Goal: Task Accomplishment & Management: Complete application form

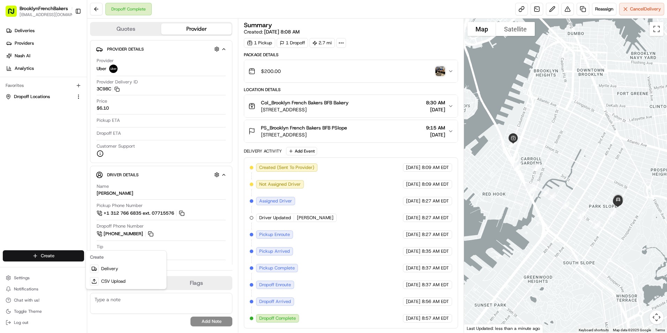
click at [111, 266] on link "Delivery" at bounding box center [126, 268] width 78 height 13
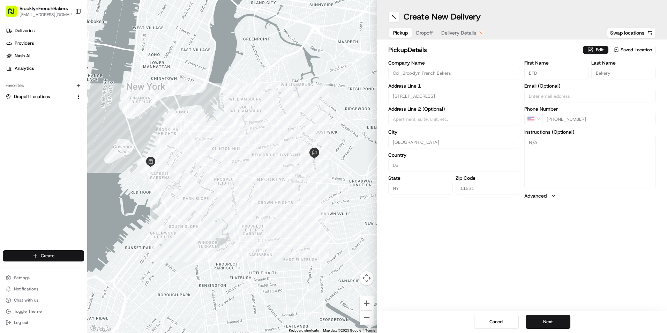
click at [71, 255] on html "BrooklynFrenchBakers contact@brooklynfrenchbakers.com Toggle Sidebar Deliveries…" at bounding box center [333, 166] width 667 height 333
click at [101, 269] on link "Delivery" at bounding box center [126, 268] width 78 height 13
type input "+1"
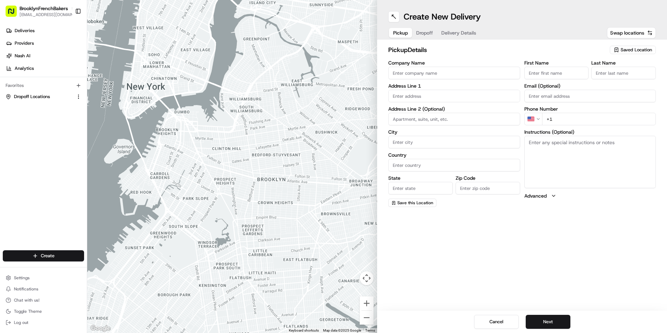
click at [647, 50] on span "Saved Location" at bounding box center [635, 50] width 31 height 6
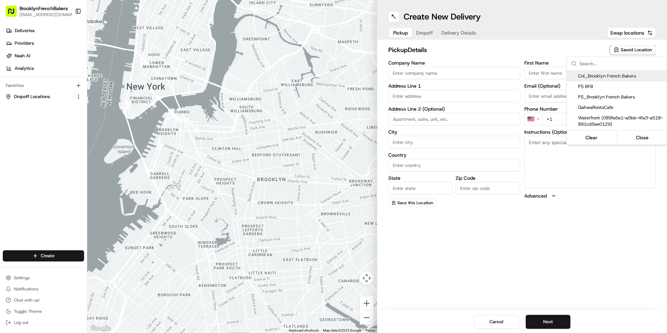
click at [622, 76] on span "Col_Brooklyn French Bakers" at bounding box center [621, 76] width 86 height 6
type input "Col_Brooklyn French Bakers"
type input "273 Columbia St"
type input "Brooklyn"
type input "US"
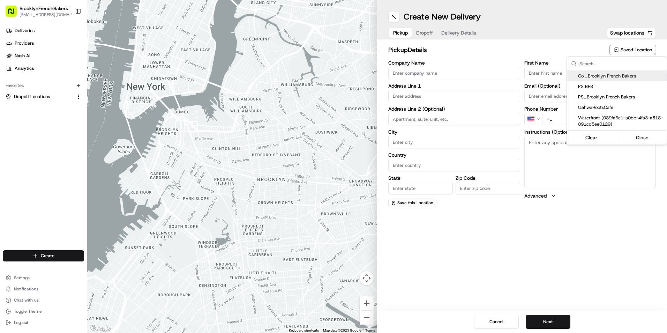
type input "NY"
type input "11231"
type input "BFB"
type input "Bakery"
type input "+1 330 250 0582"
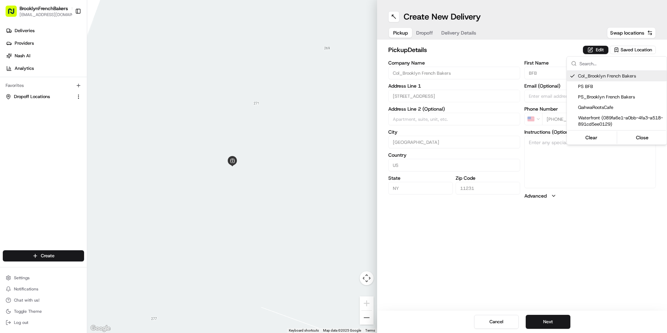
click at [422, 33] on html "BrooklynFrenchBakers contact@brooklynfrenchbakers.com Toggle Sidebar Deliveries…" at bounding box center [333, 166] width 667 height 333
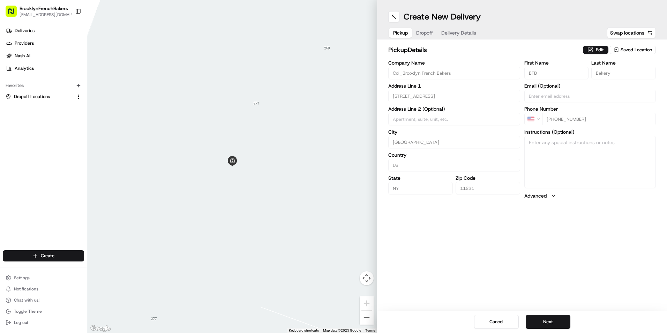
click at [422, 33] on button "Dropoff" at bounding box center [424, 33] width 25 height 10
click at [622, 50] on span "Saved Location" at bounding box center [635, 50] width 31 height 6
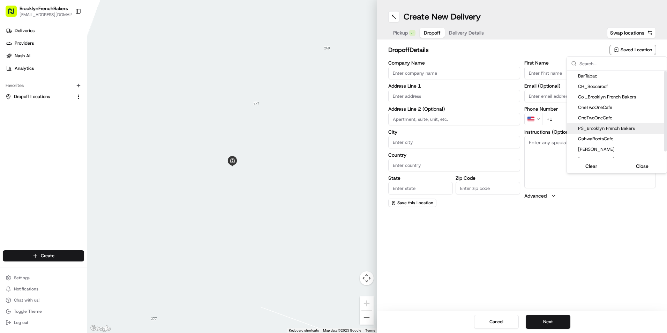
click at [614, 129] on span "PS_Brooklyn French Bakers" at bounding box center [621, 128] width 86 height 6
type input "PS_Brooklyn French Bakers"
type input "510 2nd St"
type input "Brooklyn"
type input "US"
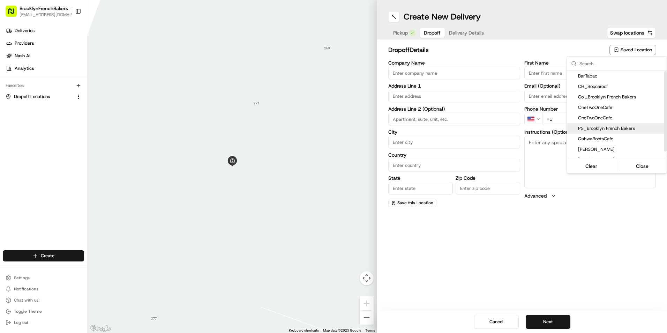
type input "NY"
type input "11215"
type input "BFB"
type input "PSlope"
type input "+1 917 470 4579"
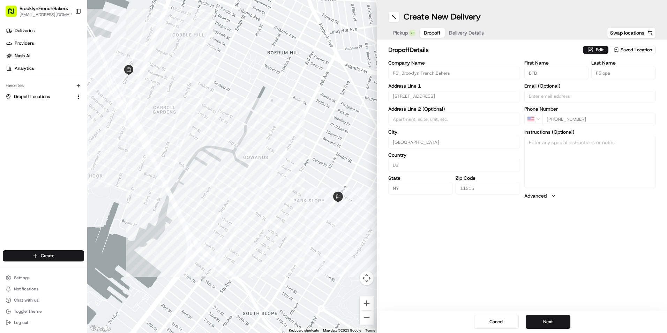
click at [471, 34] on html "BrooklynFrenchBakers contact@brooklynfrenchbakers.com Toggle Sidebar Deliveries…" at bounding box center [333, 166] width 667 height 333
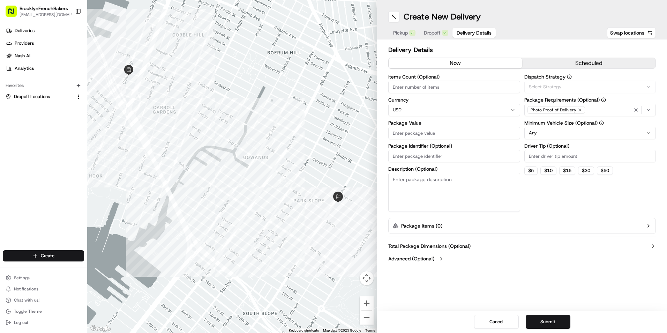
click at [471, 34] on span "Delivery Details" at bounding box center [473, 32] width 35 height 7
click at [443, 86] on input "Items Count (Optional)" at bounding box center [454, 87] width 132 height 13
type input "1"
click at [439, 134] on input "Package Value" at bounding box center [454, 133] width 132 height 13
type input "100"
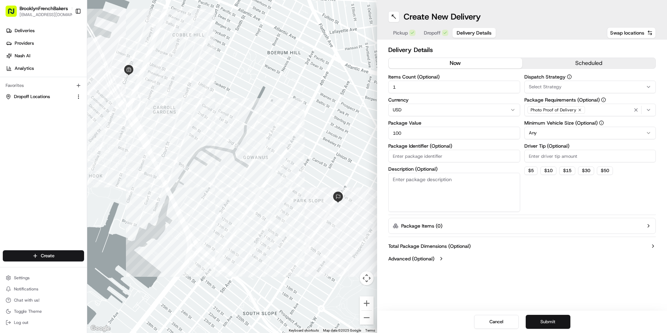
click at [542, 320] on button "Submit" at bounding box center [547, 321] width 45 height 14
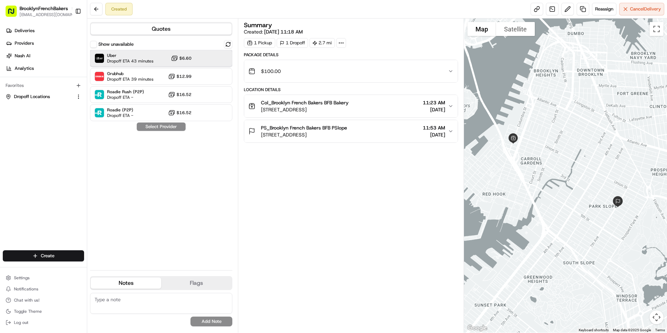
click at [205, 63] on div "Uber Dropoff ETA 43 minutes $6.60" at bounding box center [161, 58] width 142 height 17
click at [164, 124] on button "Assign Provider" at bounding box center [161, 126] width 50 height 8
